Goal: Information Seeking & Learning: Find specific fact

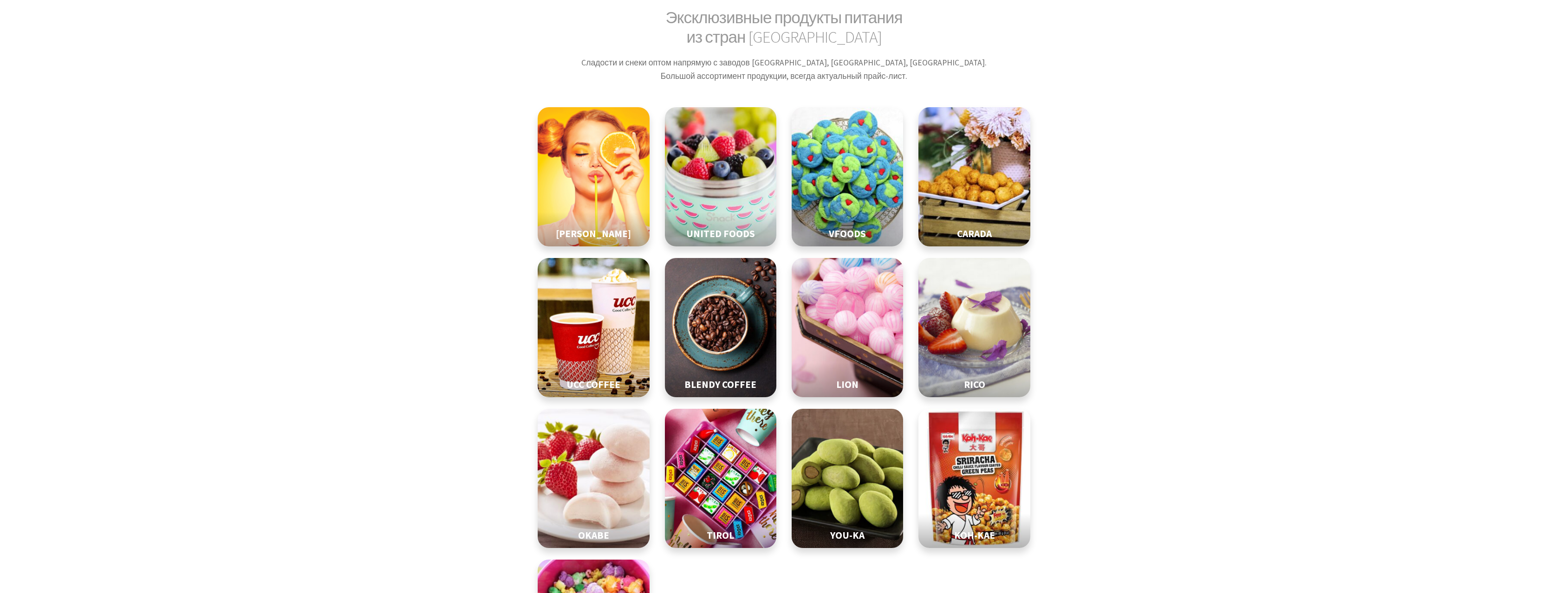
scroll to position [64, 0]
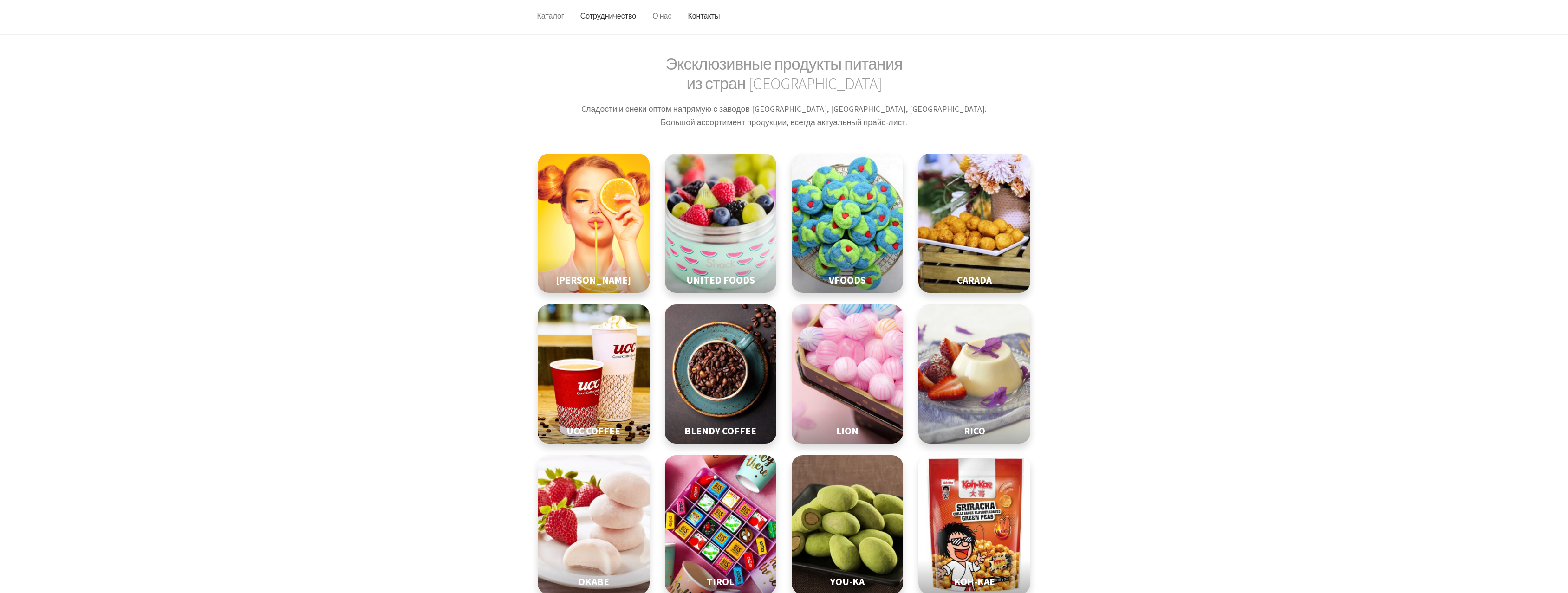
click at [667, 8] on link "О нас" at bounding box center [662, 16] width 34 height 36
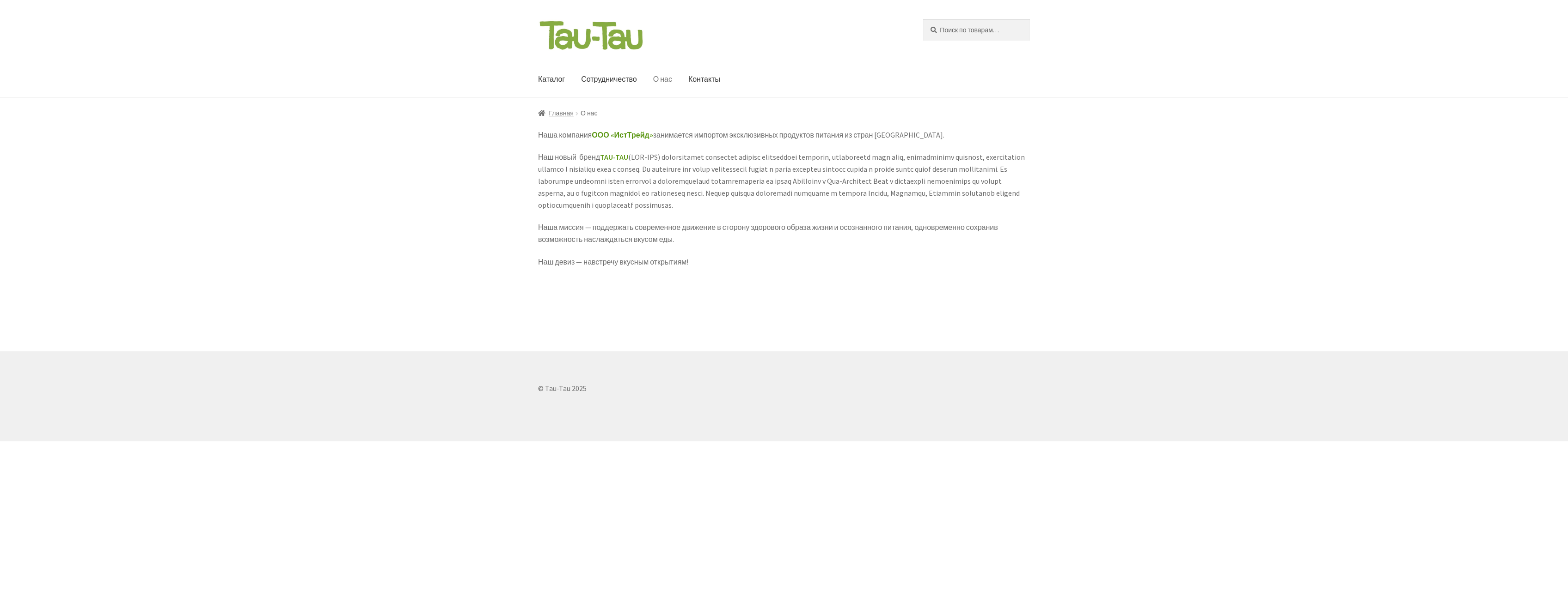
click at [657, 69] on link "О нас" at bounding box center [663, 79] width 34 height 36
click at [956, 32] on input "Искать:" at bounding box center [976, 29] width 107 height 21
click at [923, 19] on input "[PERSON_NAME]" at bounding box center [976, 29] width 107 height 21
type input "[PERSON_NAME]"
